Goal: Task Accomplishment & Management: Complete application form

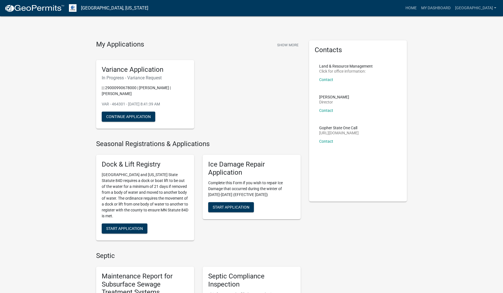
scroll to position [1, 0]
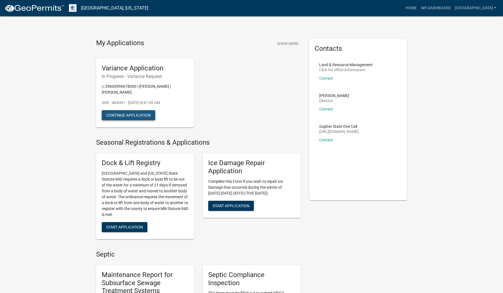
click at [121, 113] on button "Continue Application" at bounding box center [129, 115] width 54 height 10
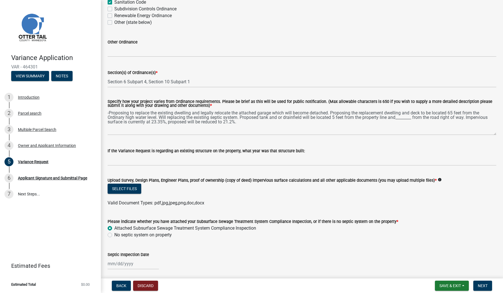
scroll to position [53, 0]
click at [120, 188] on button "Select files" at bounding box center [125, 188] width 34 height 10
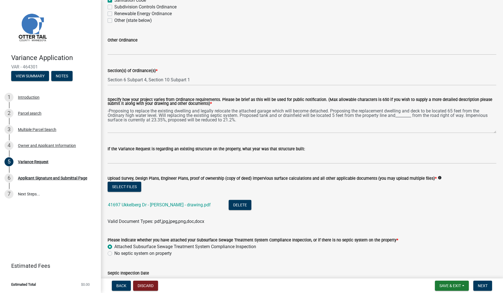
scroll to position [55, 0]
click at [122, 185] on button "Select files" at bounding box center [125, 186] width 34 height 10
click at [124, 185] on button "Select files" at bounding box center [125, 186] width 34 height 10
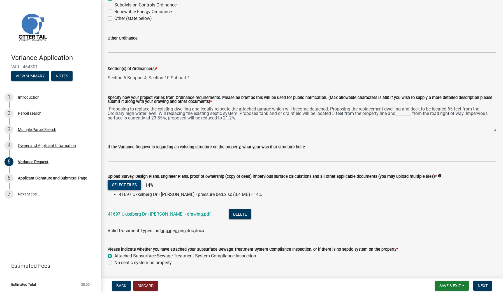
scroll to position [57, 0]
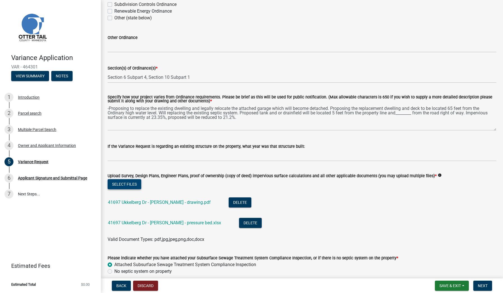
click at [126, 186] on button "Select files" at bounding box center [125, 184] width 34 height 10
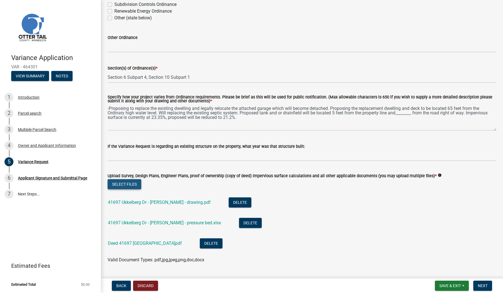
click at [130, 184] on button "Select files" at bounding box center [125, 184] width 34 height 10
click at [126, 183] on button "Select files" at bounding box center [125, 184] width 34 height 10
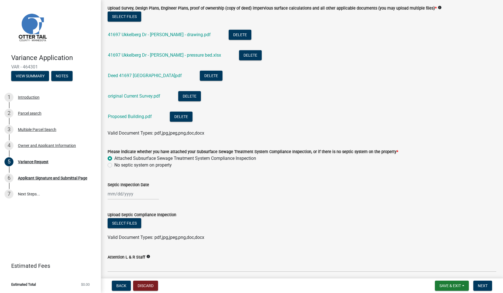
scroll to position [226, 0]
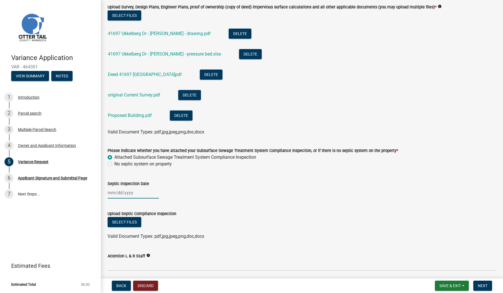
click at [137, 190] on div at bounding box center [133, 192] width 51 height 11
select select "8"
select select "2025"
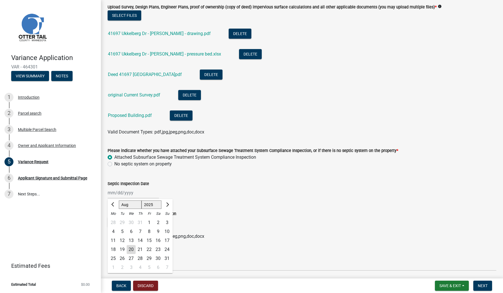
click at [159, 240] on div "16" at bounding box center [158, 240] width 9 height 9
type input "[DATE]"
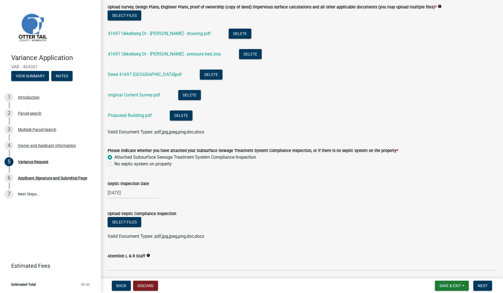
scroll to position [223, 0]
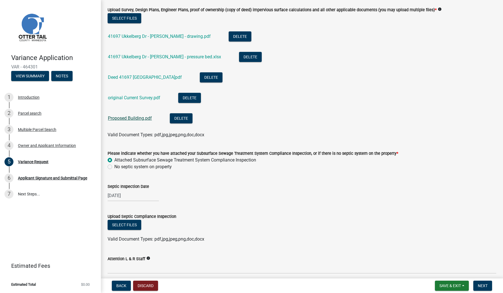
click at [136, 119] on link "Proposed Building.pdf" at bounding box center [130, 117] width 44 height 5
click at [170, 36] on link "41697 Ukkelberg Dr - [PERSON_NAME] - drawing.pdf" at bounding box center [159, 36] width 103 height 5
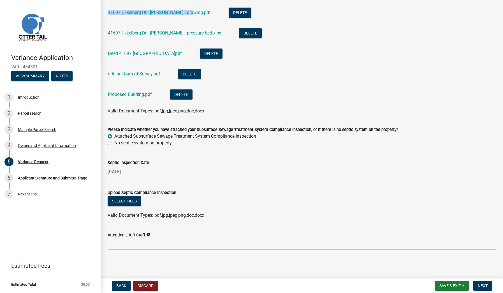
scroll to position [247, 0]
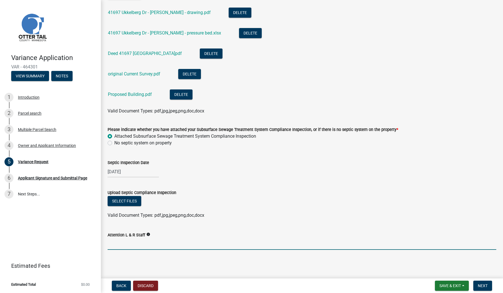
click at [126, 245] on input "Attention L & R Staff" at bounding box center [302, 243] width 389 height 11
type input "[PERSON_NAME]"
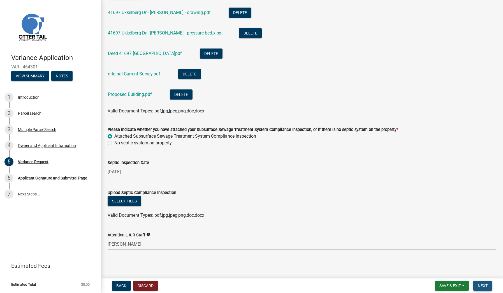
click at [485, 287] on span "Next" at bounding box center [483, 285] width 10 height 4
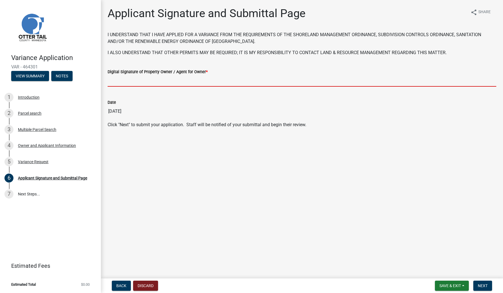
click at [116, 82] on input "Digital Signature of Property Owner / Agent for Owner *" at bounding box center [302, 80] width 389 height 11
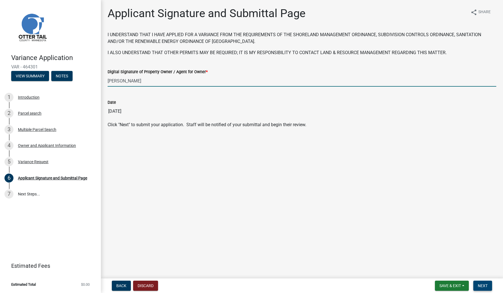
type input "[PERSON_NAME]"
click at [483, 284] on span "Next" at bounding box center [483, 285] width 10 height 4
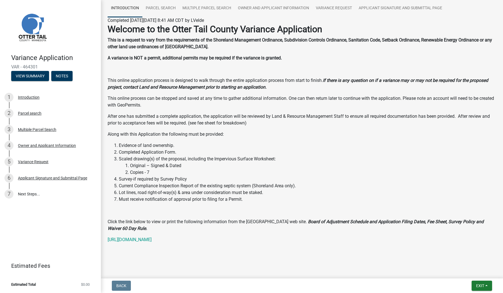
scroll to position [43, 0]
click at [152, 240] on link "[URL][DOMAIN_NAME]" at bounding box center [130, 239] width 44 height 5
